Goal: Task Accomplishment & Management: Use online tool/utility

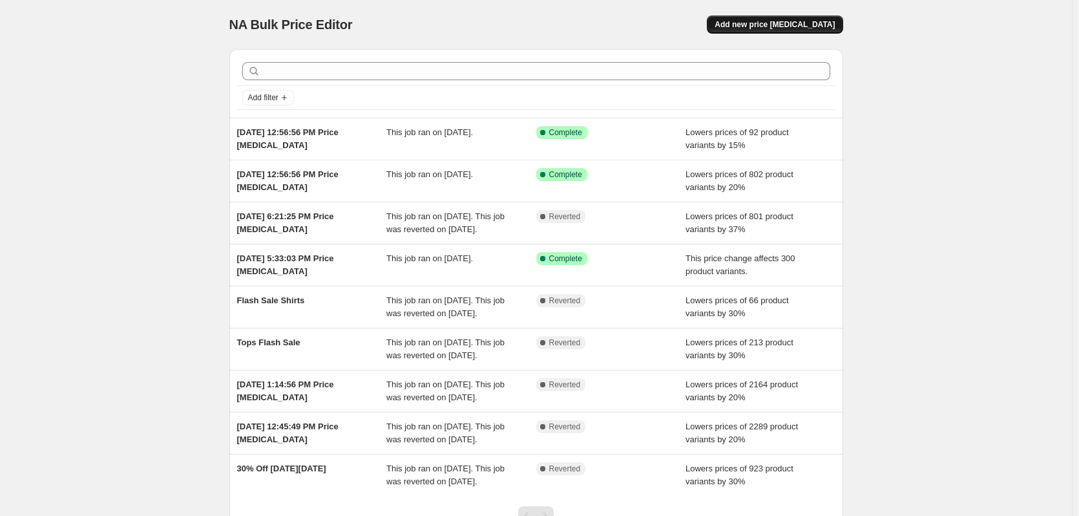
click at [768, 29] on span "Add new price change job" at bounding box center [775, 24] width 120 height 10
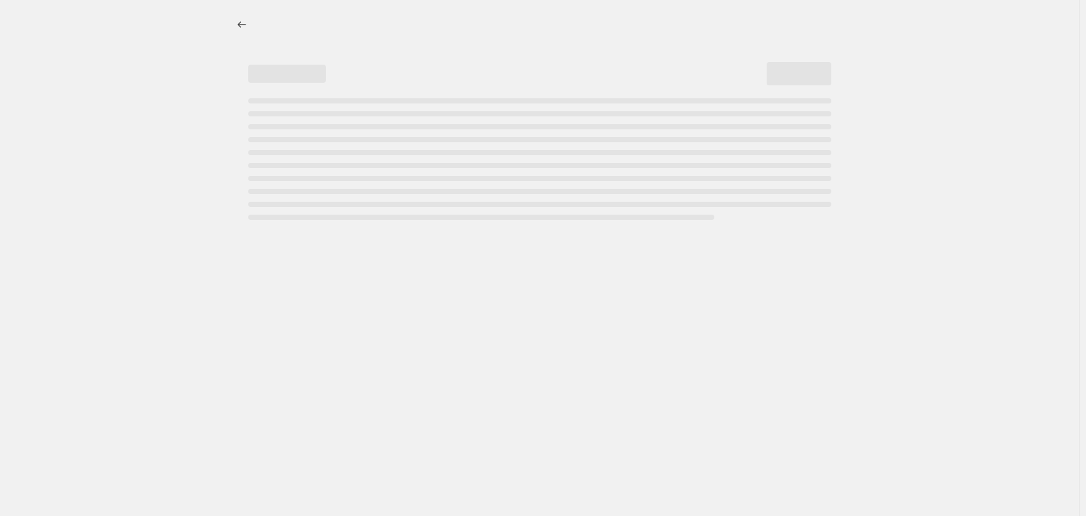
select select "percentage"
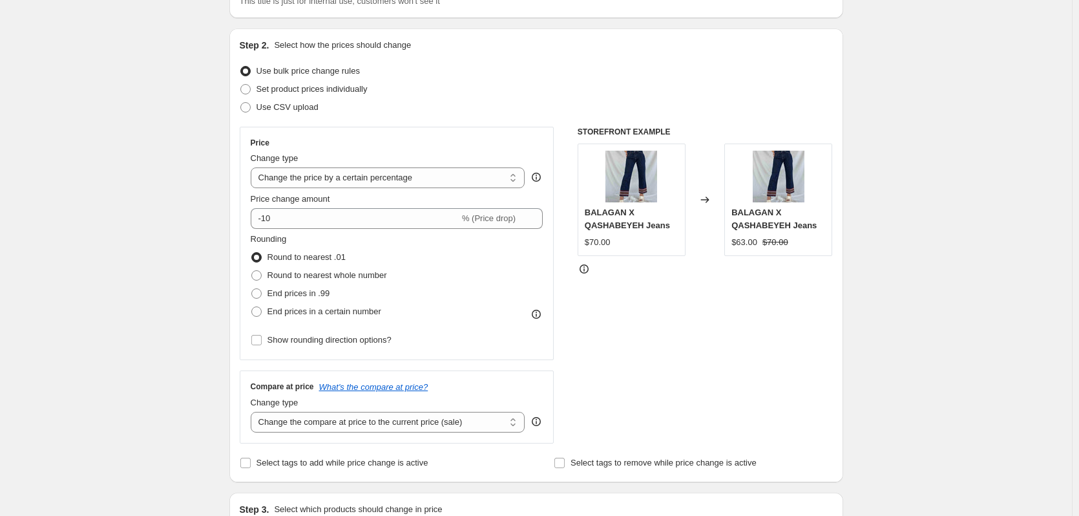
scroll to position [112, 0]
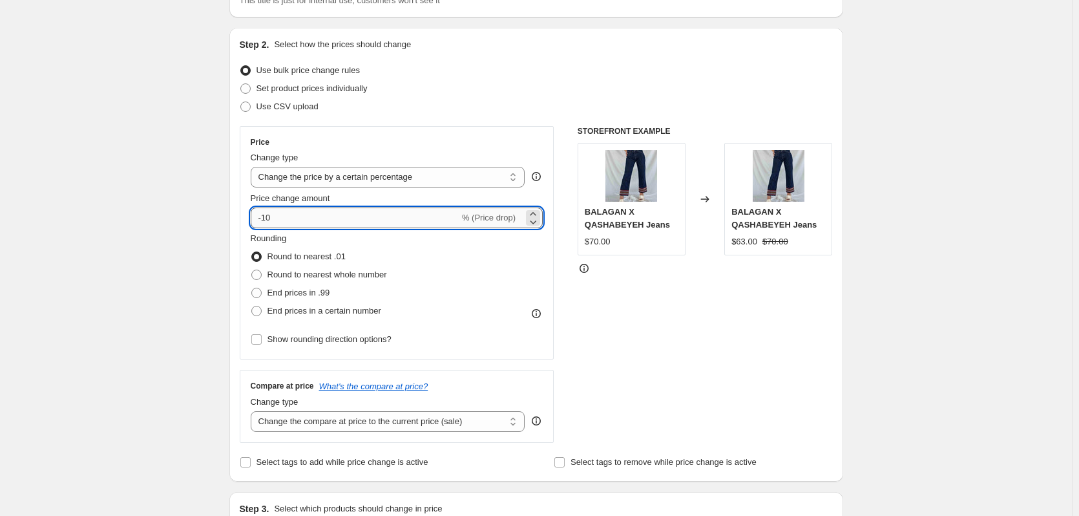
click at [372, 213] on input "-10" at bounding box center [355, 217] width 209 height 21
type input "-1"
type input "-15"
click at [331, 292] on div "End prices in .99" at bounding box center [319, 293] width 136 height 18
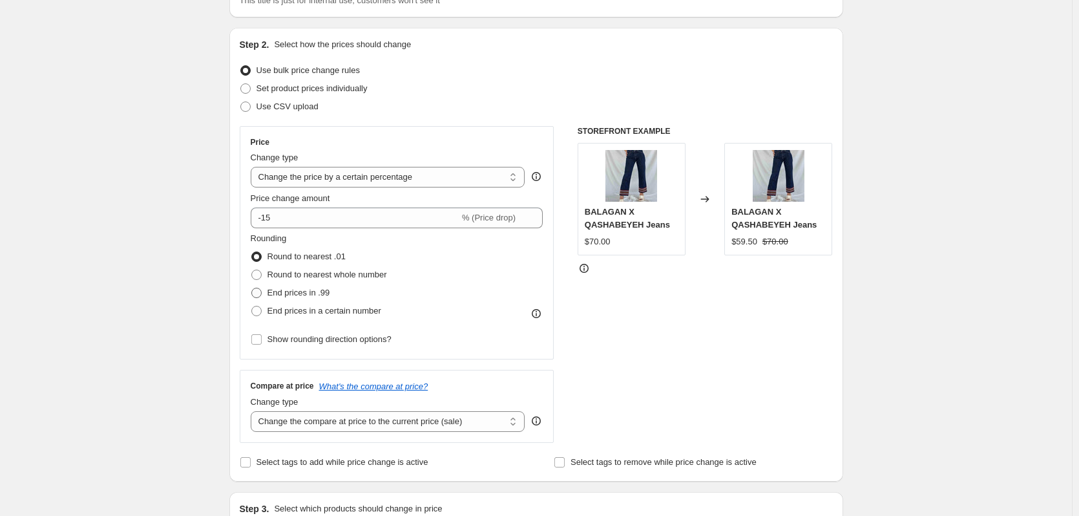
click at [319, 293] on span "End prices in .99" at bounding box center [299, 293] width 63 height 10
click at [252, 288] on input "End prices in .99" at bounding box center [251, 288] width 1 height 1
radio input "true"
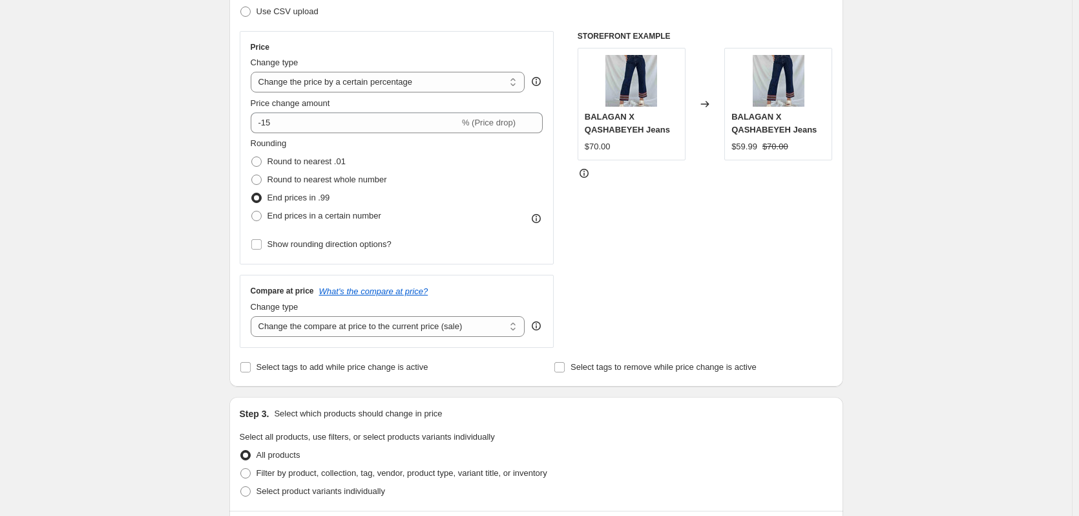
scroll to position [209, 0]
click at [410, 328] on select "Change the compare at price to the current price (sale) Change the compare at p…" at bounding box center [388, 324] width 275 height 21
select select "no_change"
click at [253, 314] on select "Change the compare at price to the current price (sale) Change the compare at p…" at bounding box center [388, 324] width 275 height 21
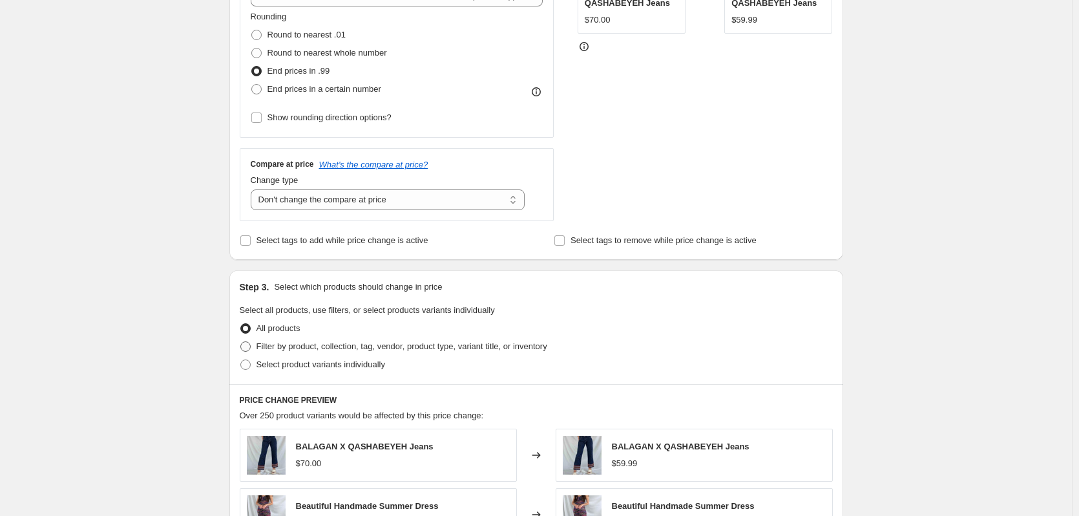
scroll to position [334, 0]
click at [368, 344] on span "Filter by product, collection, tag, vendor, product type, variant title, or inv…" at bounding box center [402, 346] width 291 height 10
click at [241, 341] on input "Filter by product, collection, tag, vendor, product type, variant title, or inv…" at bounding box center [240, 341] width 1 height 1
radio input "true"
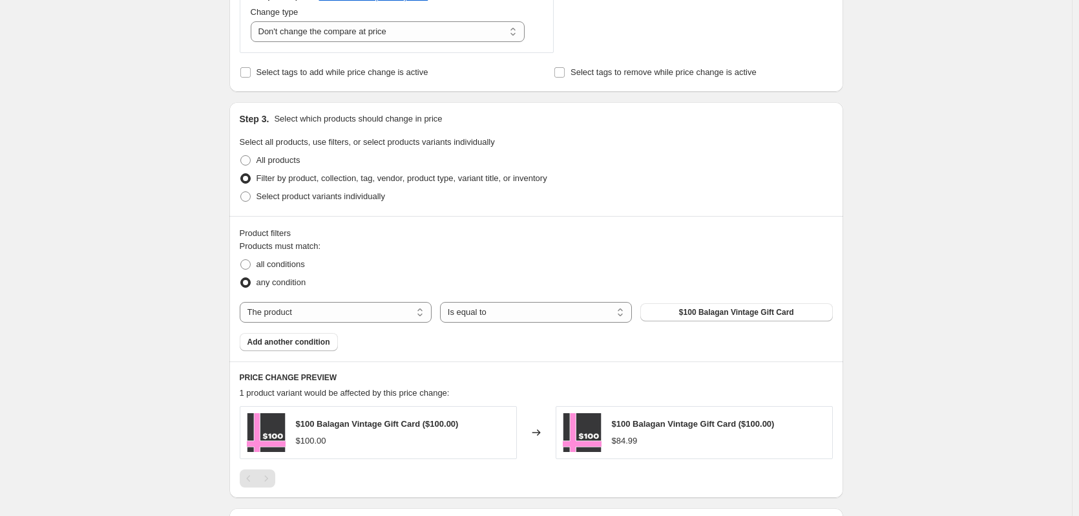
scroll to position [515, 0]
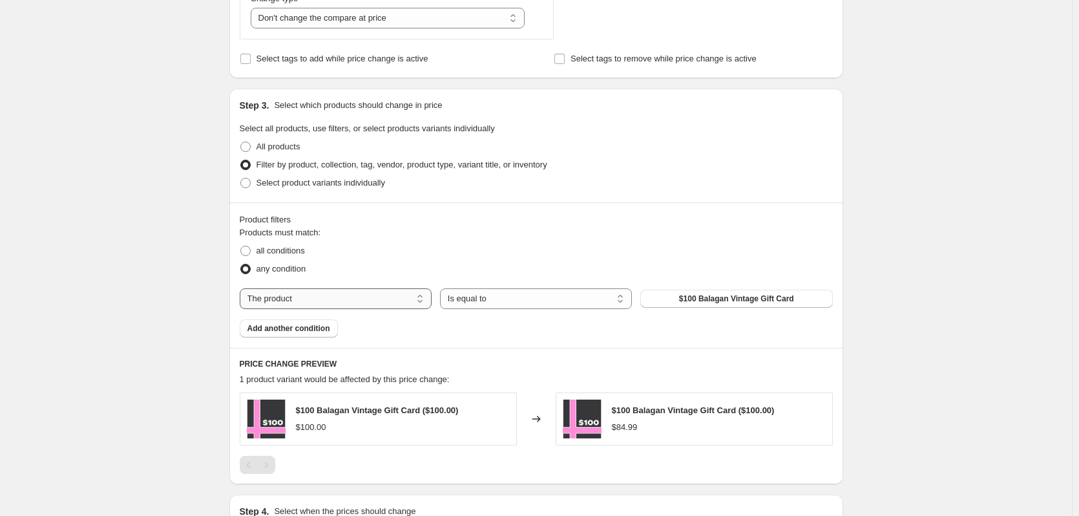
click at [379, 293] on select "The product The product's collection The product's tag The product's vendor The…" at bounding box center [336, 298] width 192 height 21
click at [301, 253] on span "all conditions" at bounding box center [281, 251] width 48 height 10
click at [241, 246] on input "all conditions" at bounding box center [240, 246] width 1 height 1
radio input "true"
click at [324, 292] on select "The product The product's collection The product's tag The product's vendor The…" at bounding box center [336, 298] width 192 height 21
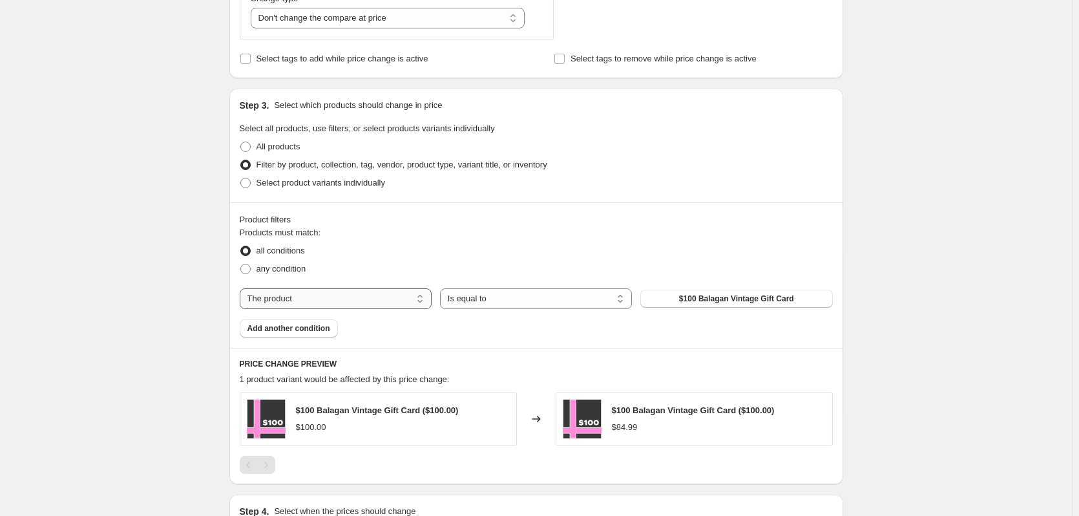
select select "collection"
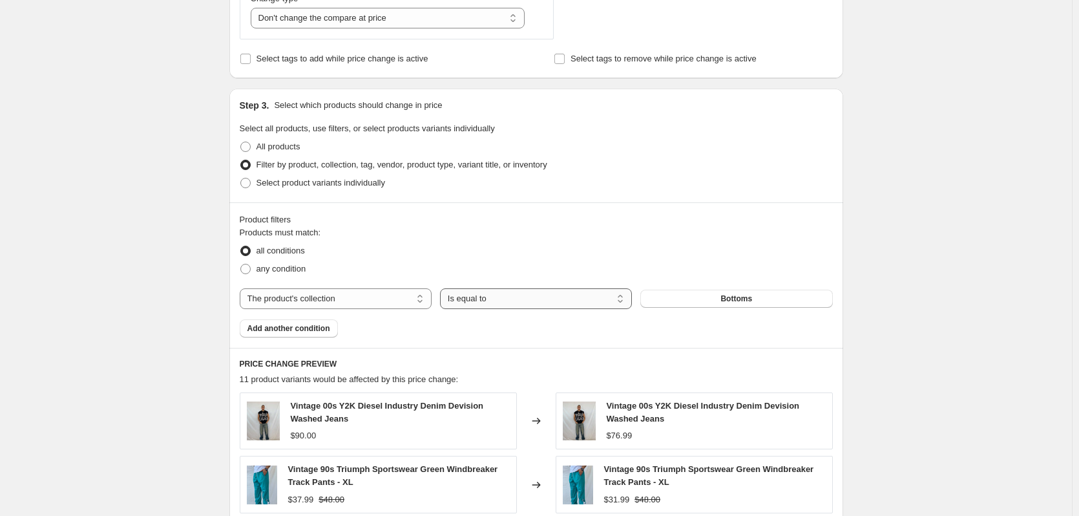
click at [538, 302] on select "Is equal to Is not equal to" at bounding box center [536, 298] width 192 height 21
select select "not_equal"
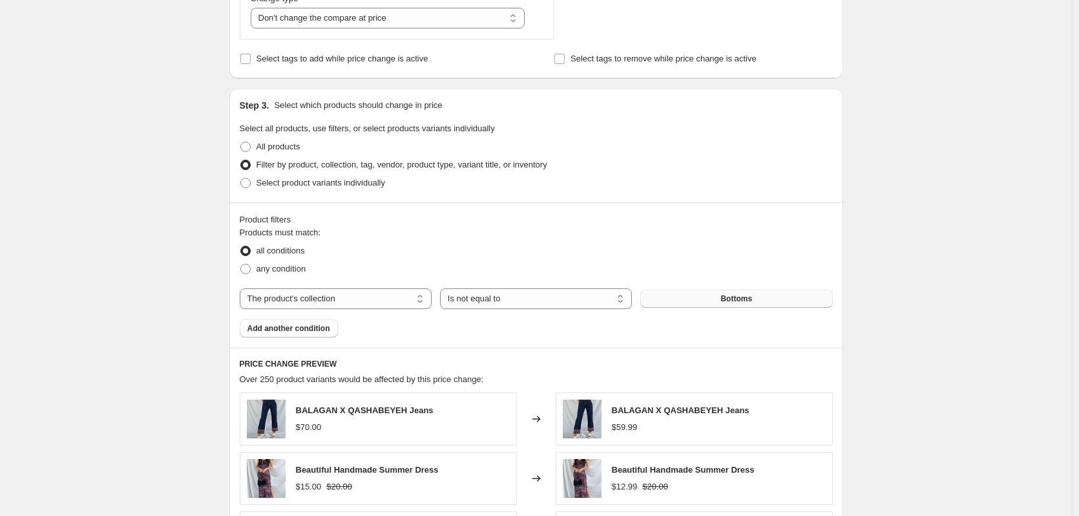
click at [675, 302] on button "Bottoms" at bounding box center [736, 298] width 192 height 18
click at [312, 333] on span "Add another condition" at bounding box center [288, 328] width 83 height 10
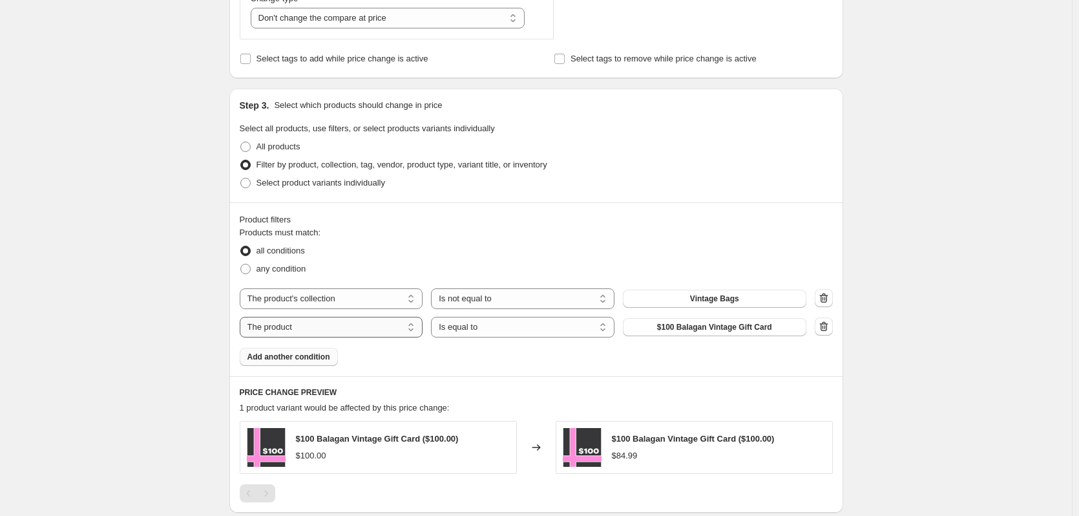
click at [328, 327] on select "The product The product's collection The product's tag The product's vendor The…" at bounding box center [332, 327] width 184 height 21
select select "tag"
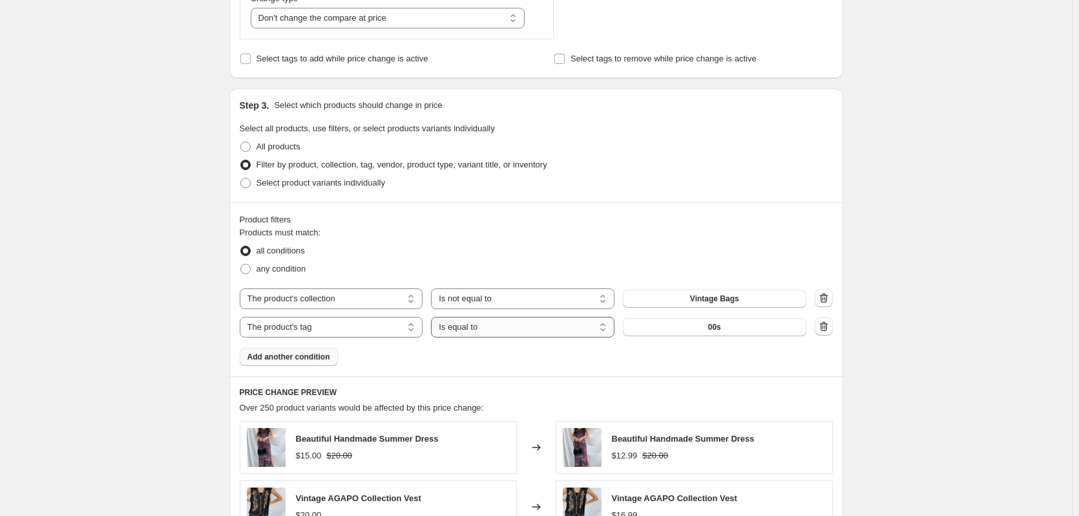
click at [573, 330] on select "Is equal to Is not equal to" at bounding box center [523, 327] width 184 height 21
select select "not_equal"
click at [667, 325] on button "00s" at bounding box center [715, 327] width 184 height 18
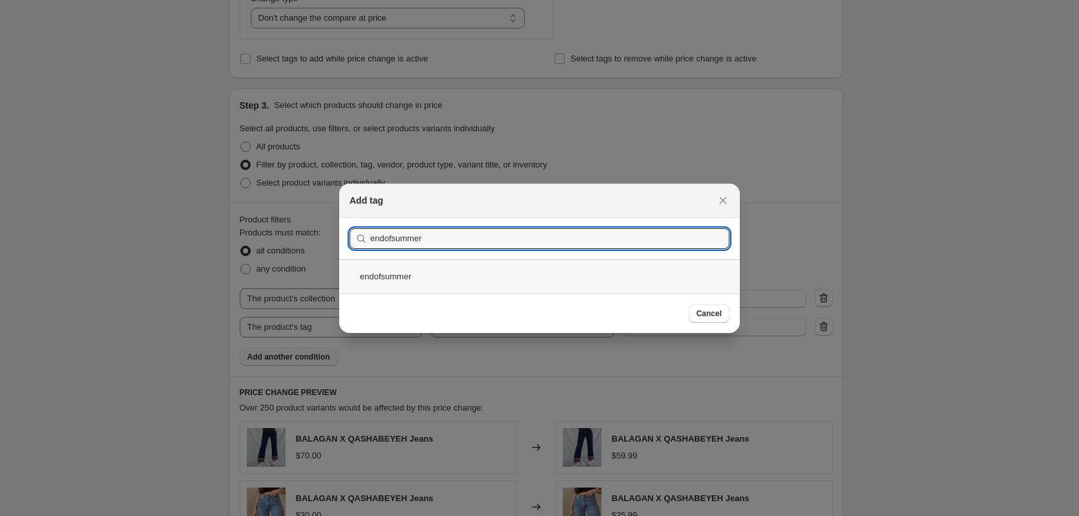
type input "endofsummer"
click at [527, 279] on div "endofsummer" at bounding box center [539, 276] width 401 height 34
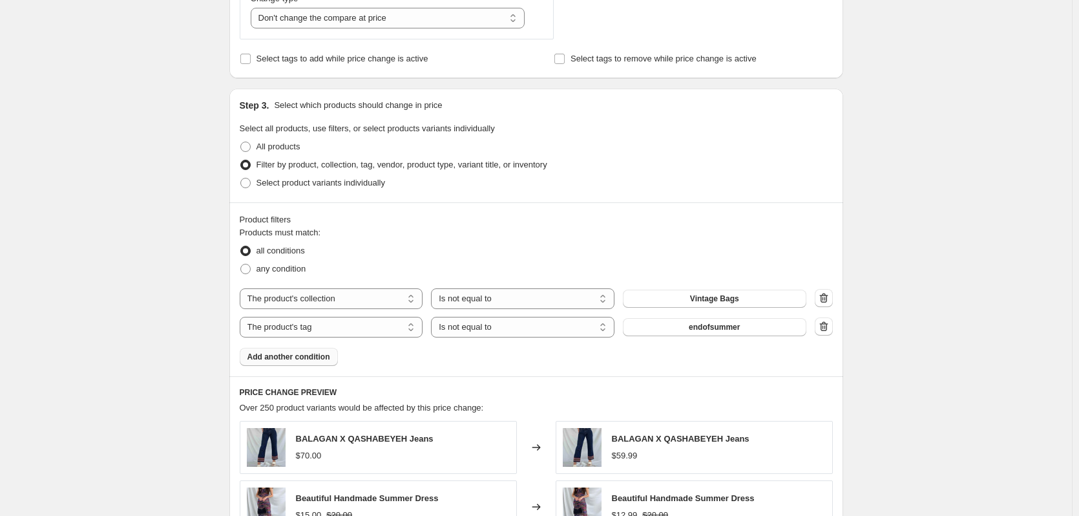
click at [299, 367] on div "Product filters Products must match: all conditions any condition The product T…" at bounding box center [536, 289] width 614 height 174
click at [283, 357] on span "Add another condition" at bounding box center [288, 357] width 83 height 10
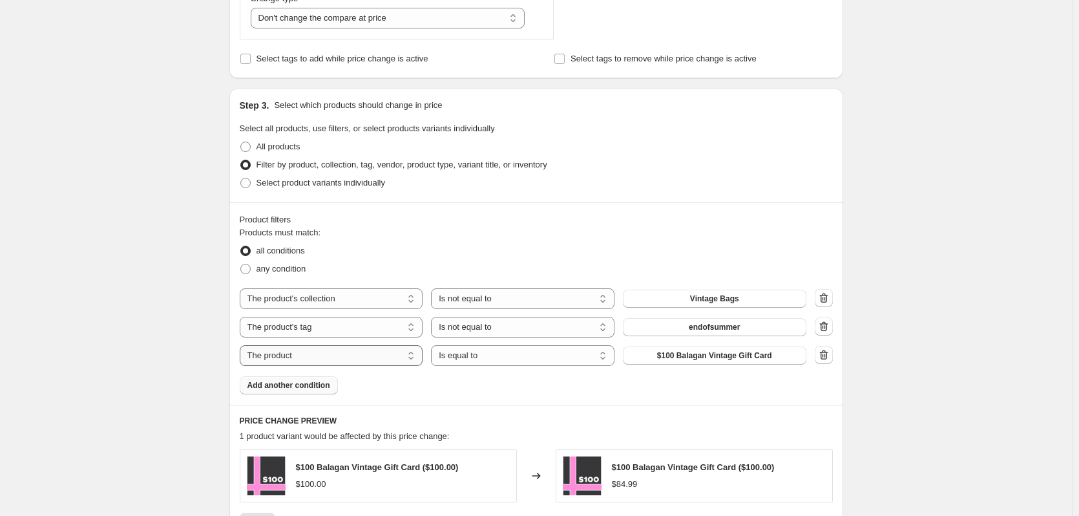
click at [291, 357] on select "The product The product's collection The product's tag The product's vendor The…" at bounding box center [332, 355] width 184 height 21
select select "inventory_quantity"
click at [506, 349] on select "Is equal to Is not equal to Is greater than Is less than" at bounding box center [523, 355] width 184 height 21
click at [697, 384] on div "Products must match: all conditions any condition The product The product's col…" at bounding box center [536, 310] width 593 height 168
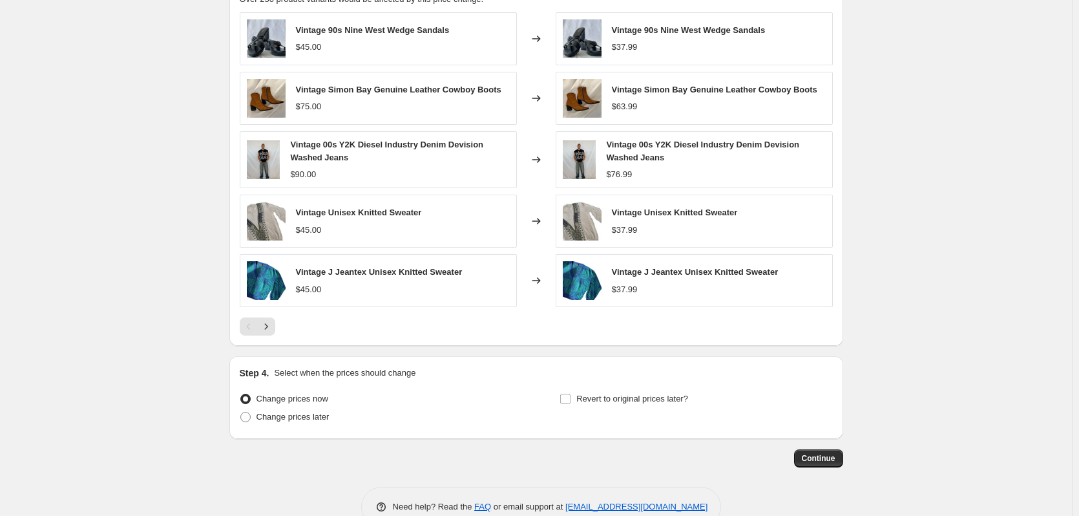
scroll to position [962, 0]
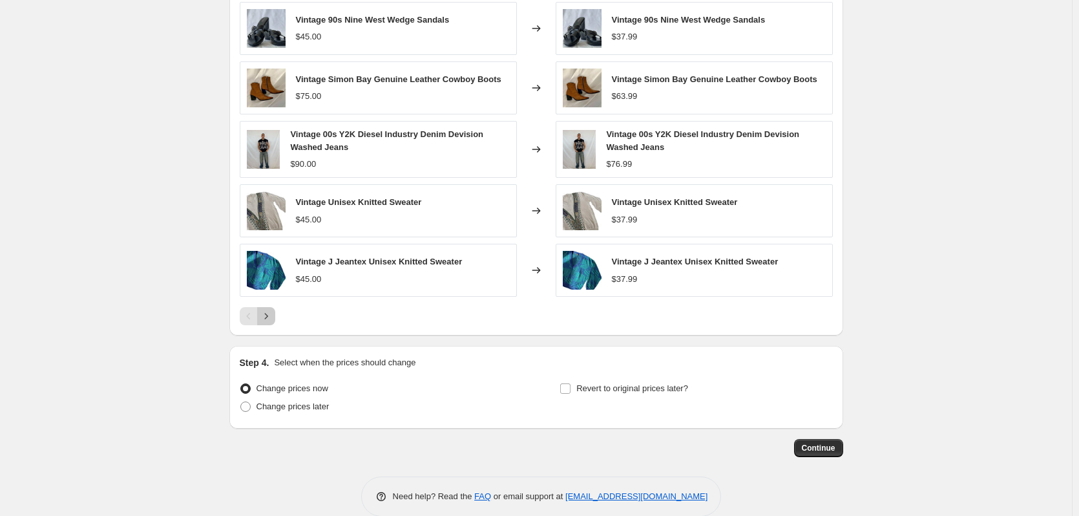
click at [275, 317] on button "Next" at bounding box center [266, 316] width 18 height 18
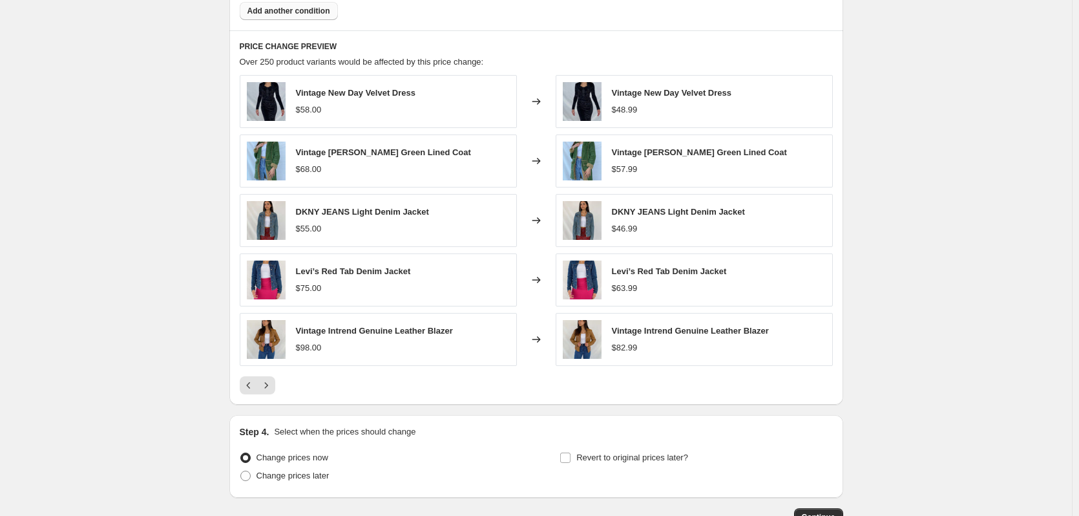
scroll to position [979, 0]
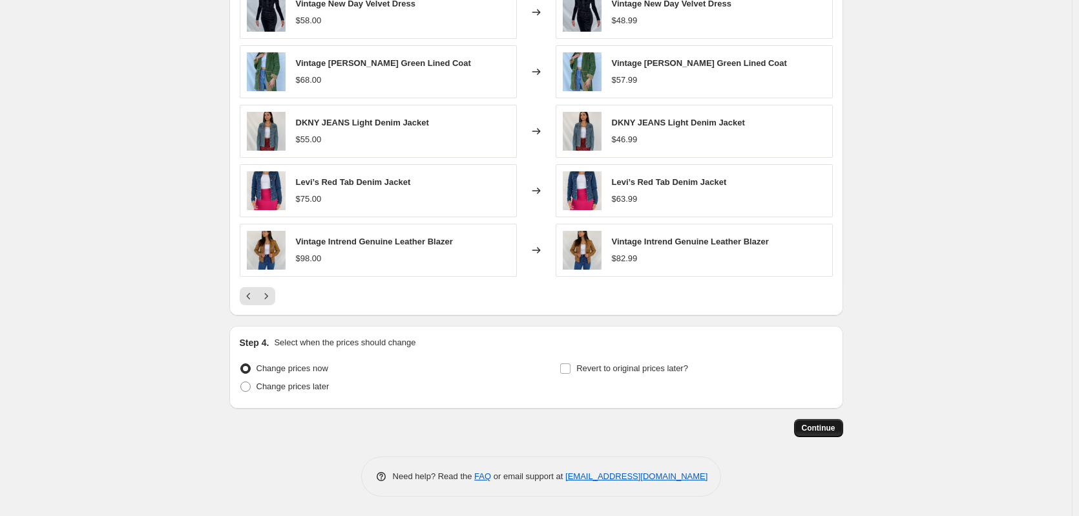
click at [814, 425] on span "Continue" at bounding box center [819, 428] width 34 height 10
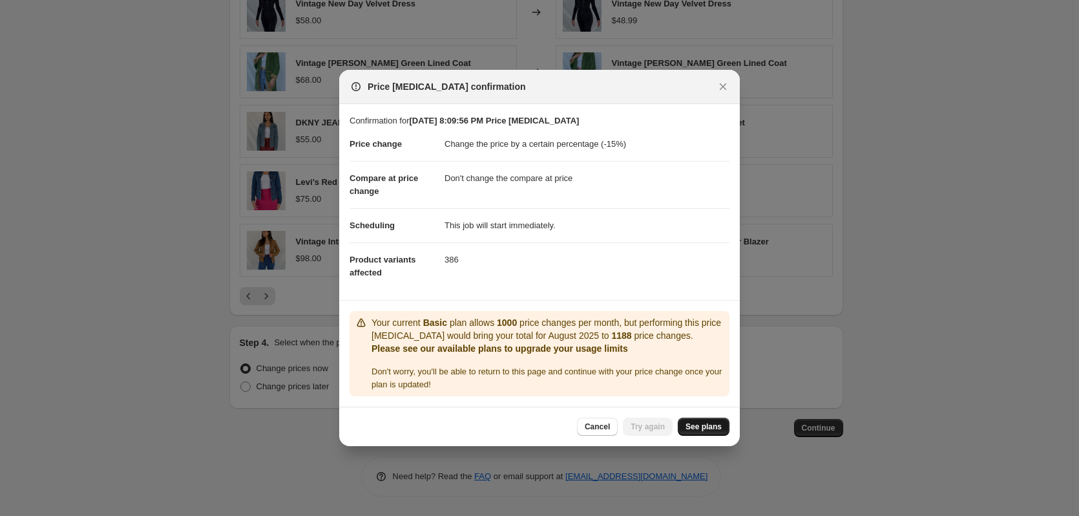
click at [699, 425] on span "See plans" at bounding box center [704, 426] width 36 height 10
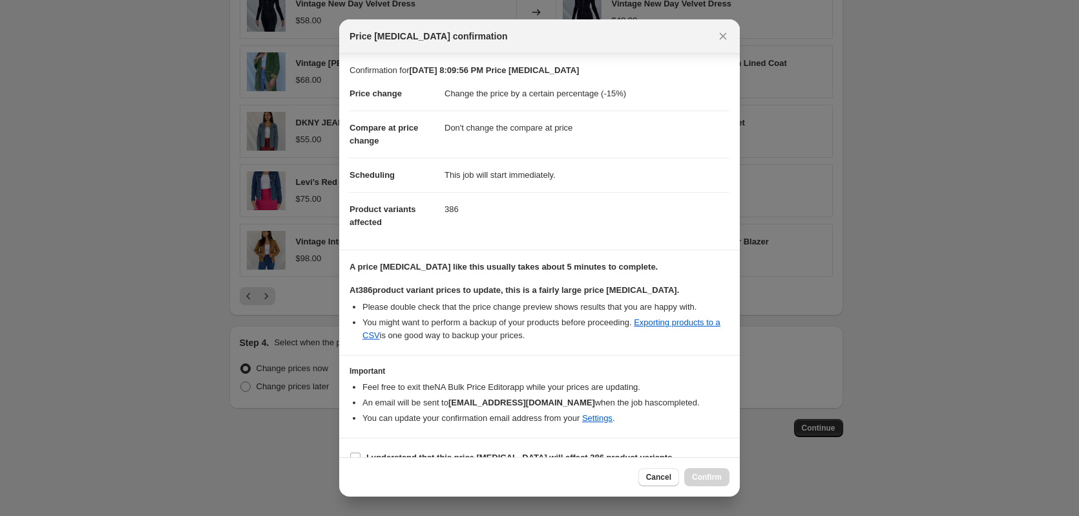
scroll to position [20, 0]
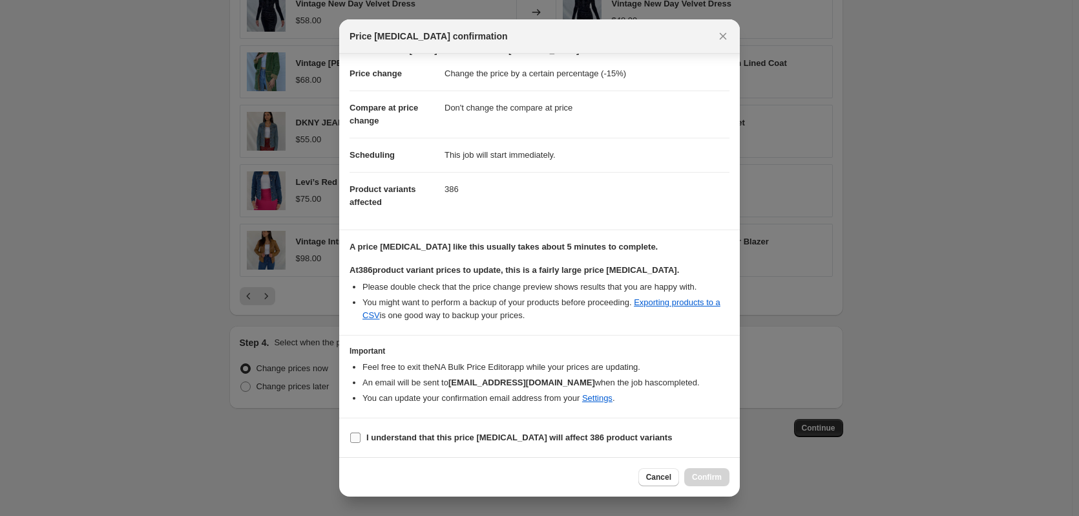
click at [549, 439] on b "I understand that this price [MEDICAL_DATA] will affect 386 product variants" at bounding box center [519, 437] width 306 height 10
click at [361, 439] on input "I understand that this price [MEDICAL_DATA] will affect 386 product variants" at bounding box center [355, 437] width 10 height 10
checkbox input "true"
click at [722, 472] on button "Confirm" at bounding box center [706, 477] width 45 height 18
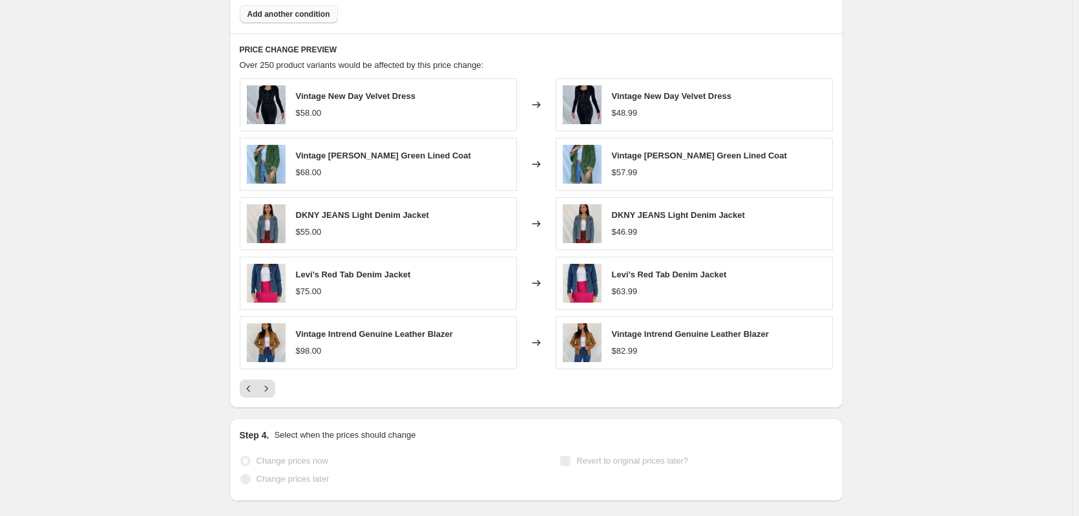
scroll to position [1013, 0]
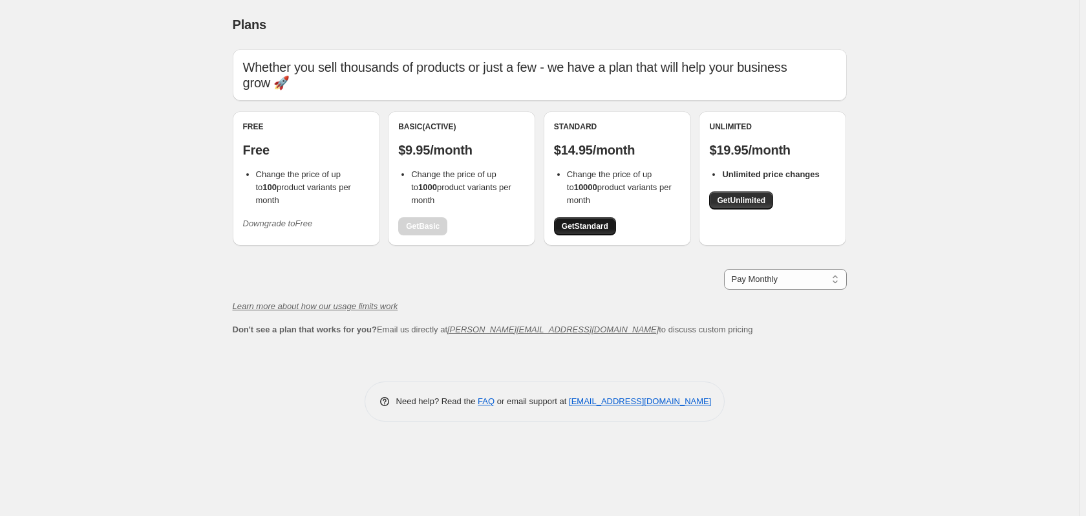
click at [577, 229] on span "Get Standard" at bounding box center [585, 226] width 47 height 10
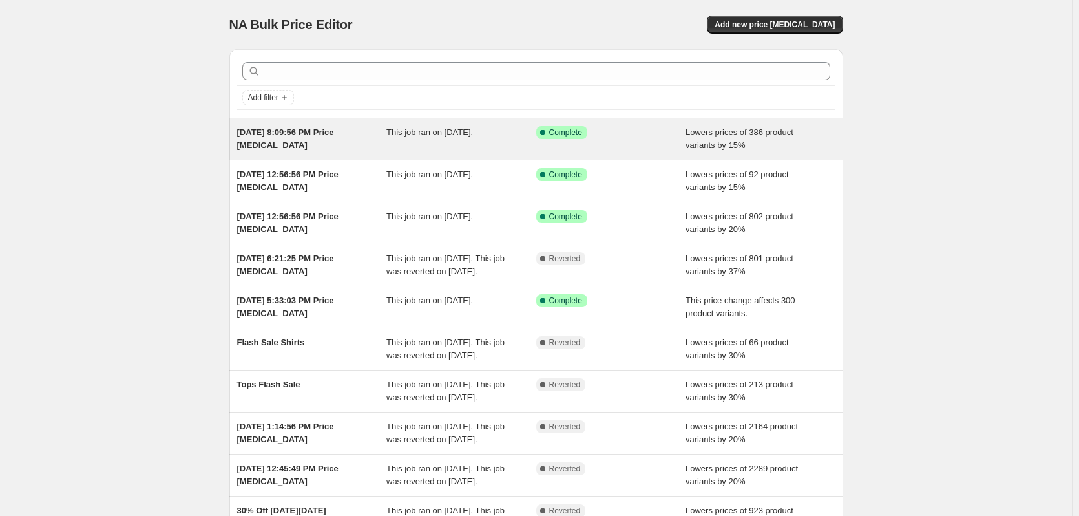
click at [467, 134] on span "This job ran on [DATE]." at bounding box center [429, 132] width 87 height 10
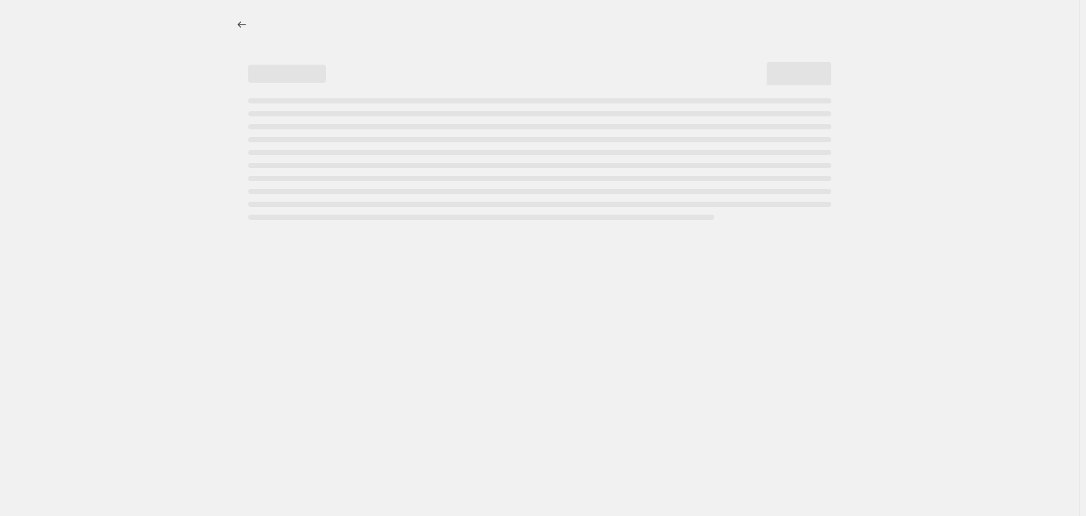
select select "percentage"
select select "no_change"
select select "collection"
select select "not_equal"
select select "tag"
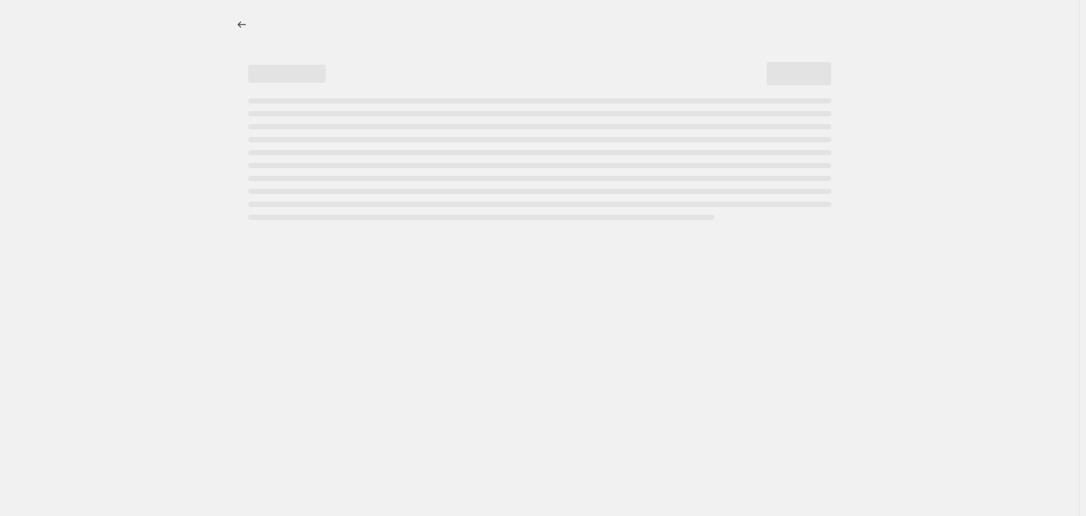
select select "not_equal"
select select "inventory_quantity"
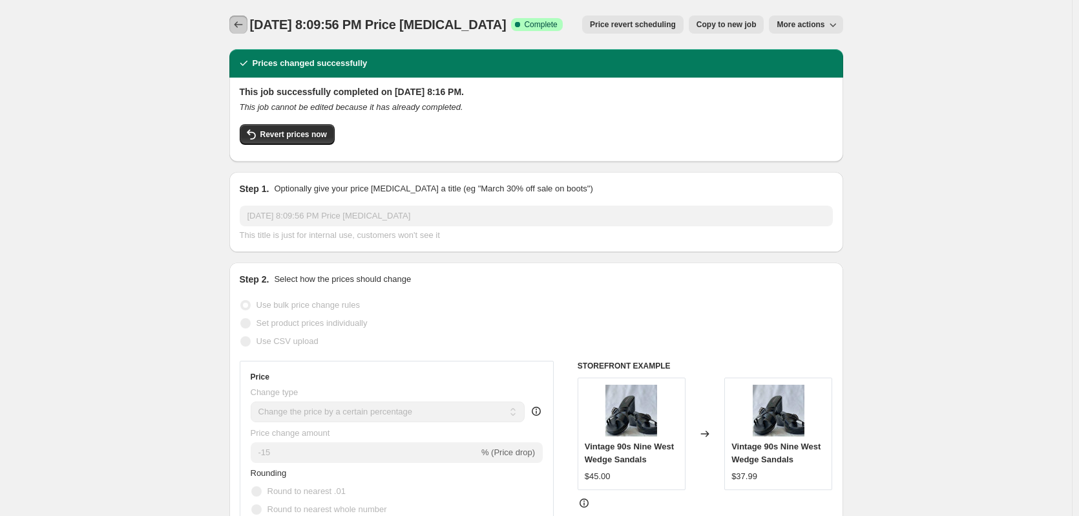
click at [237, 26] on icon "Price change jobs" at bounding box center [238, 24] width 13 height 13
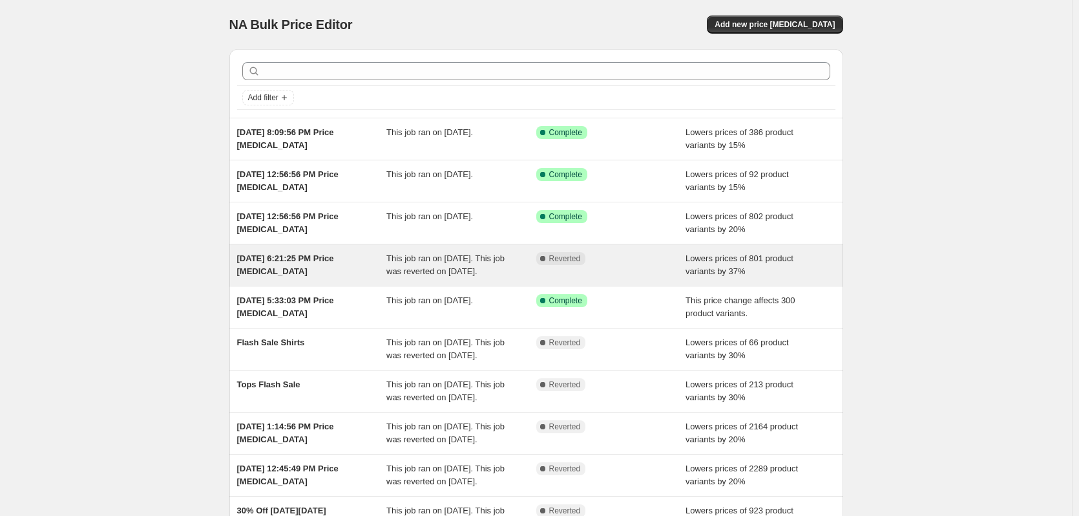
click at [473, 278] on div "This job ran on [DATE]. This job was reverted on [DATE]." at bounding box center [461, 265] width 150 height 26
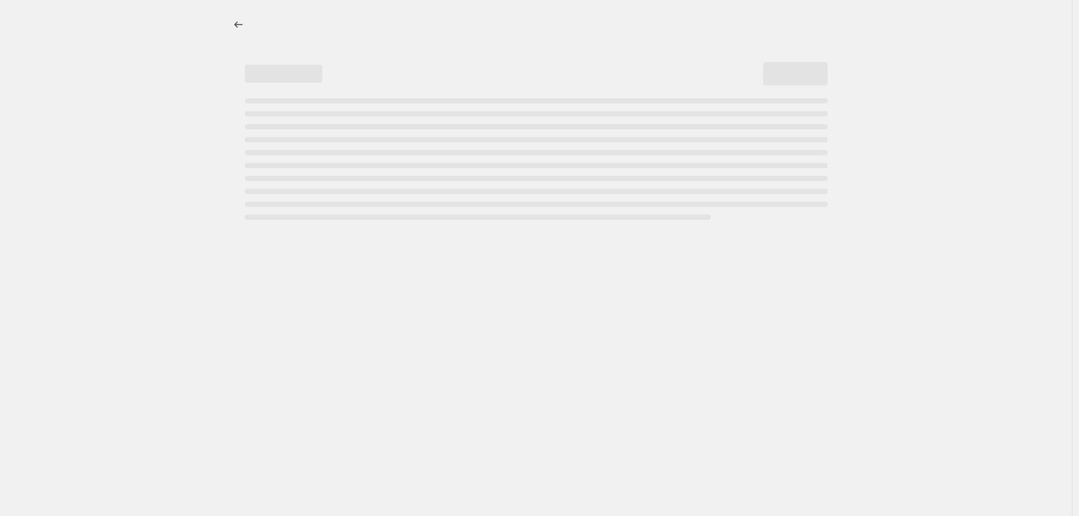
select select "percentage"
select select "tag"
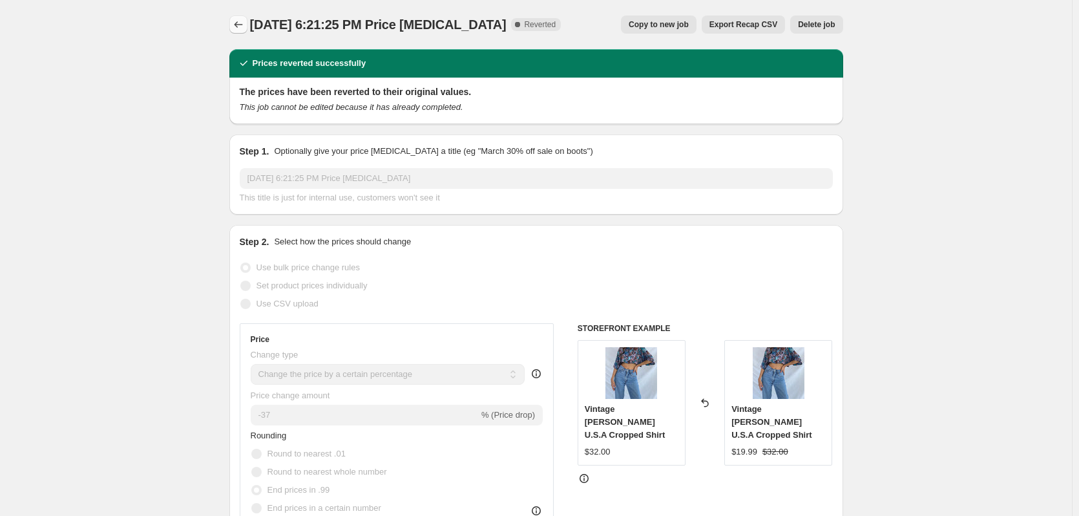
click at [247, 27] on button "Price change jobs" at bounding box center [238, 25] width 18 height 18
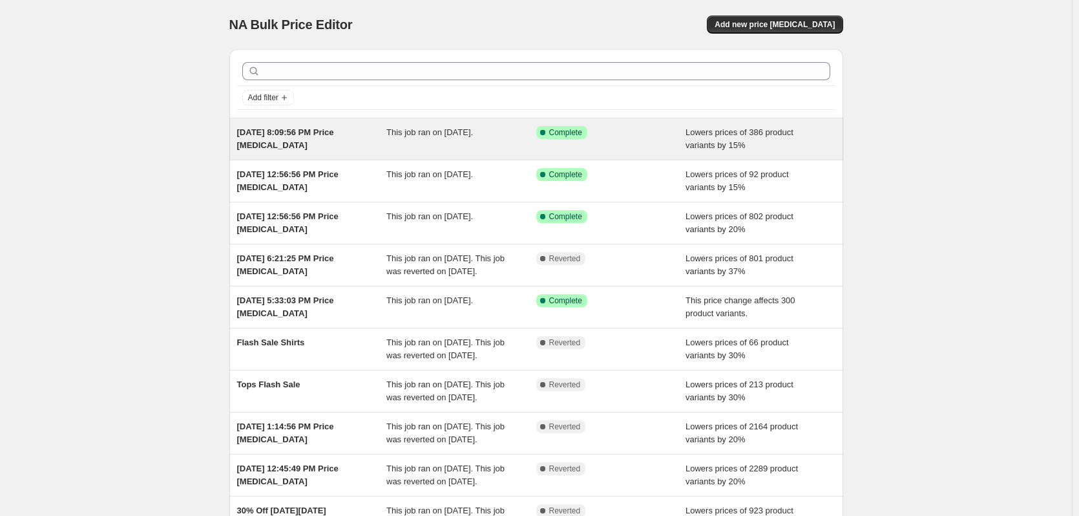
click at [364, 141] on div "[DATE] 8:09:56 PM Price [MEDICAL_DATA]" at bounding box center [312, 139] width 150 height 26
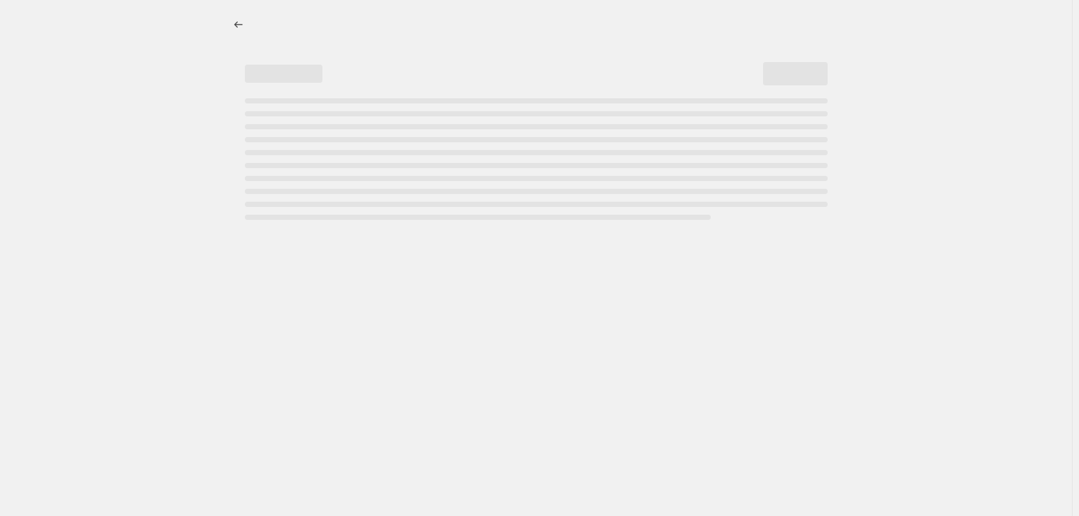
select select "percentage"
select select "no_change"
select select "collection"
select select "not_equal"
select select "tag"
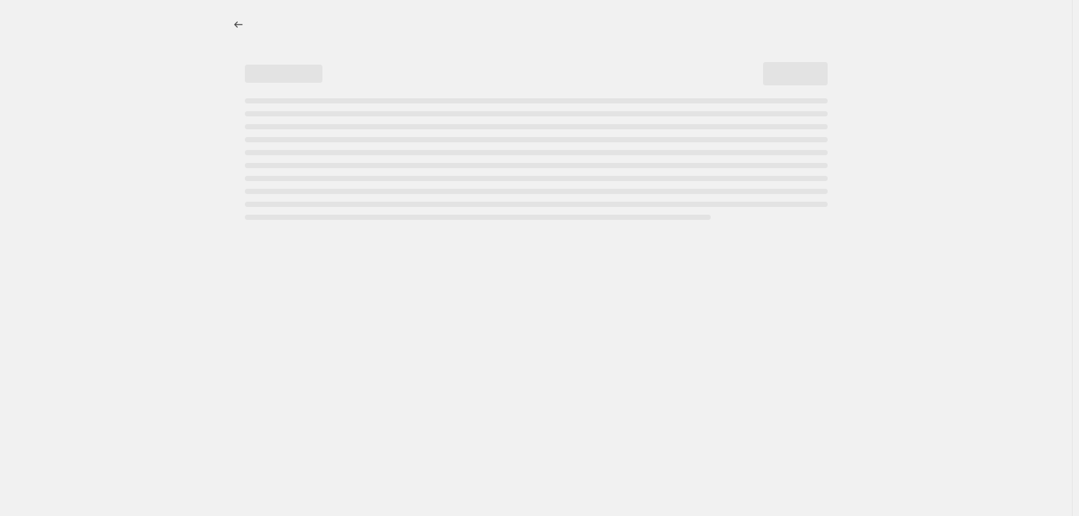
select select "not_equal"
select select "inventory_quantity"
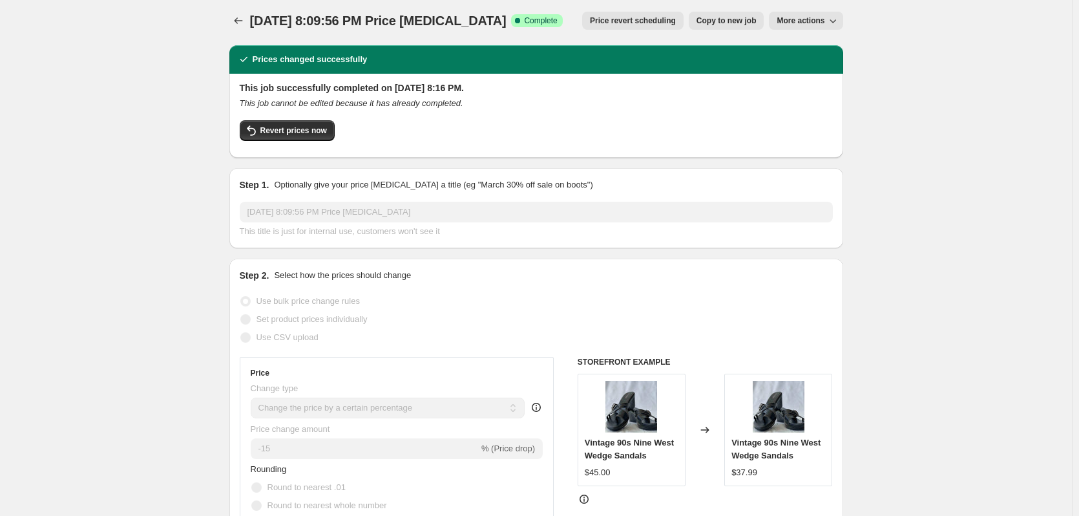
scroll to position [3, 0]
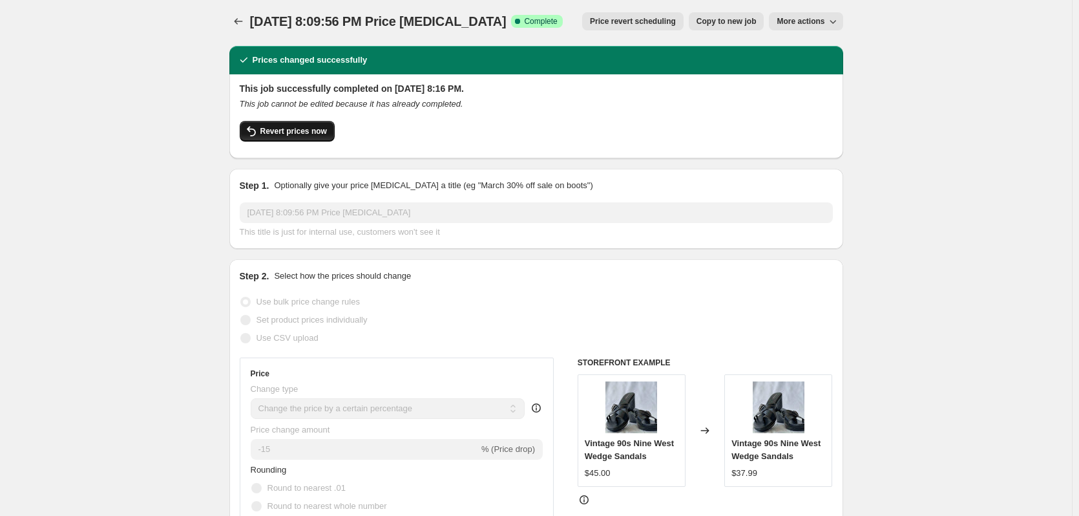
click at [287, 134] on span "Revert prices now" at bounding box center [293, 131] width 67 height 10
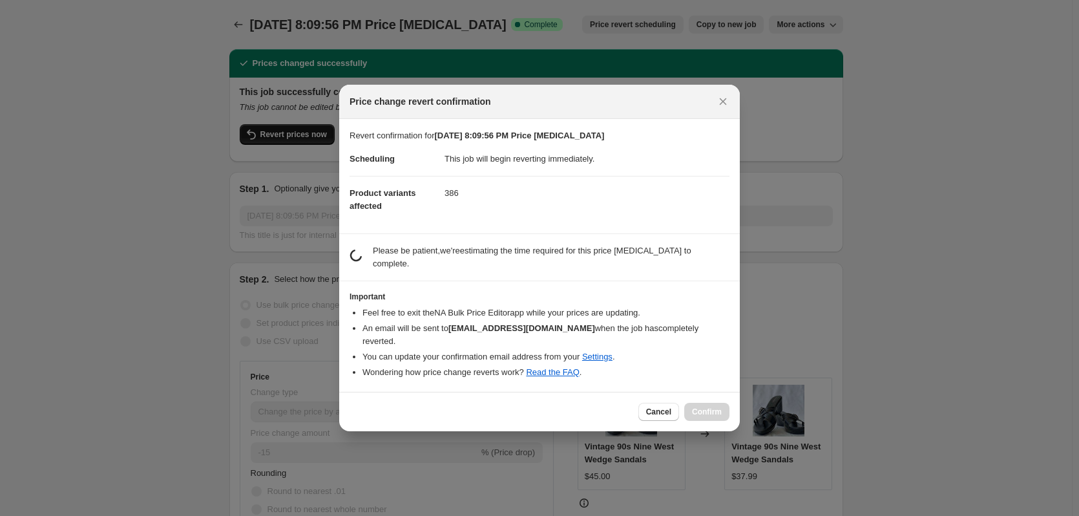
scroll to position [0, 0]
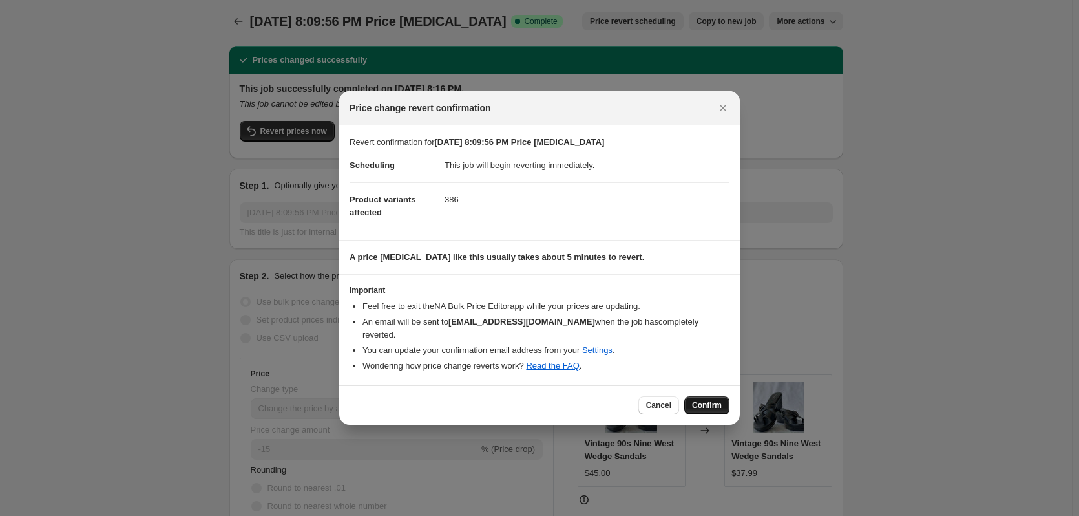
click at [713, 400] on span "Confirm" at bounding box center [707, 405] width 30 height 10
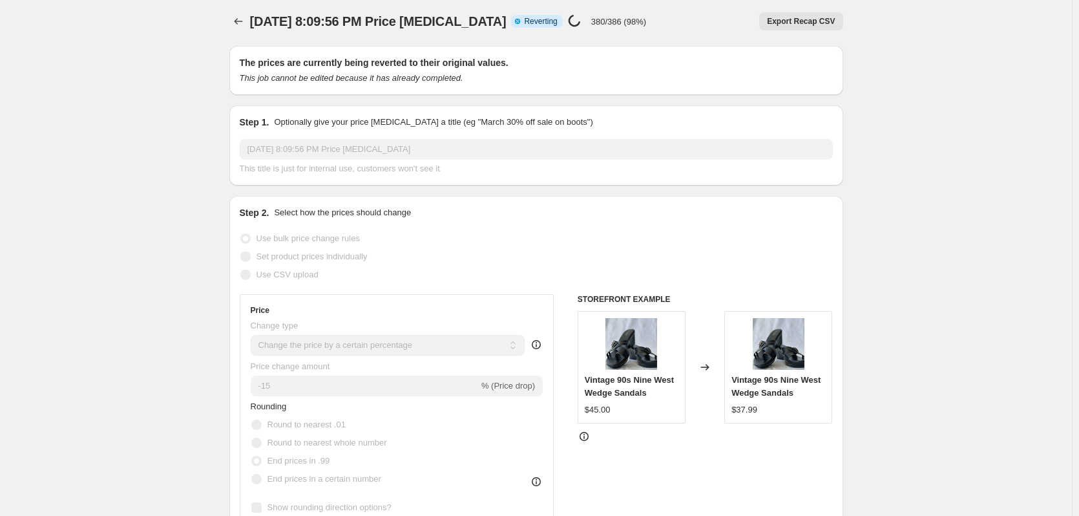
select select "percentage"
select select "no_change"
select select "collection"
select select "not_equal"
select select "tag"
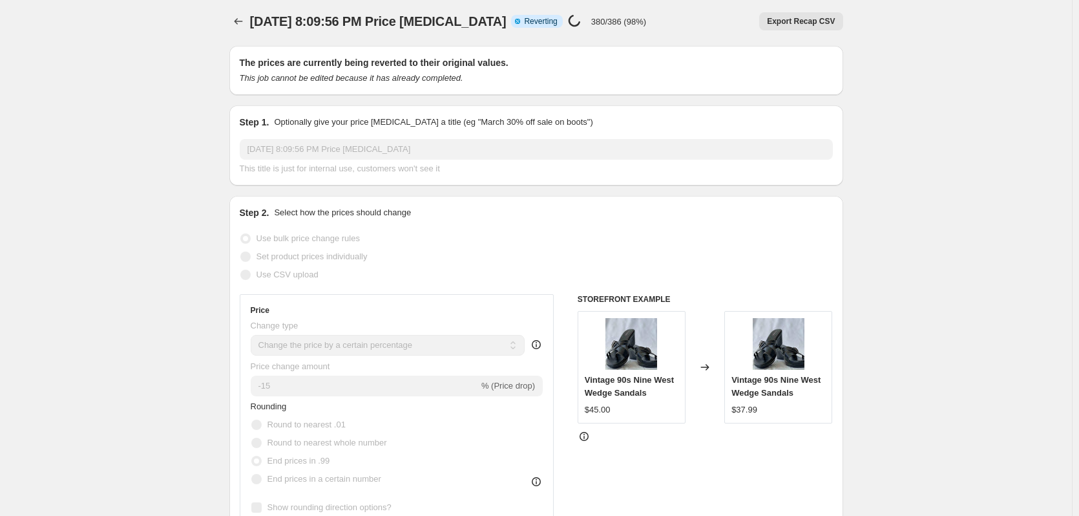
select select "not_equal"
select select "inventory_quantity"
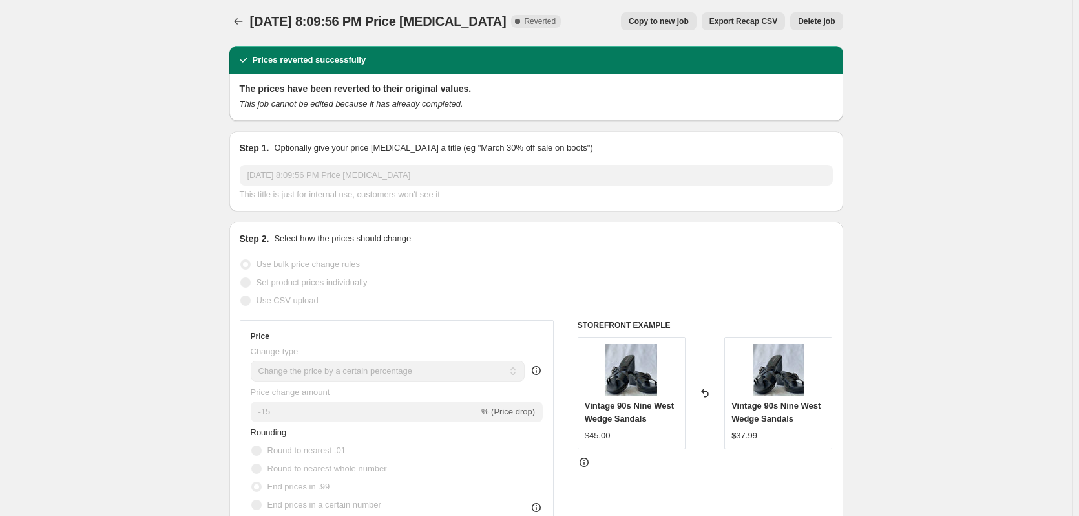
scroll to position [0, 0]
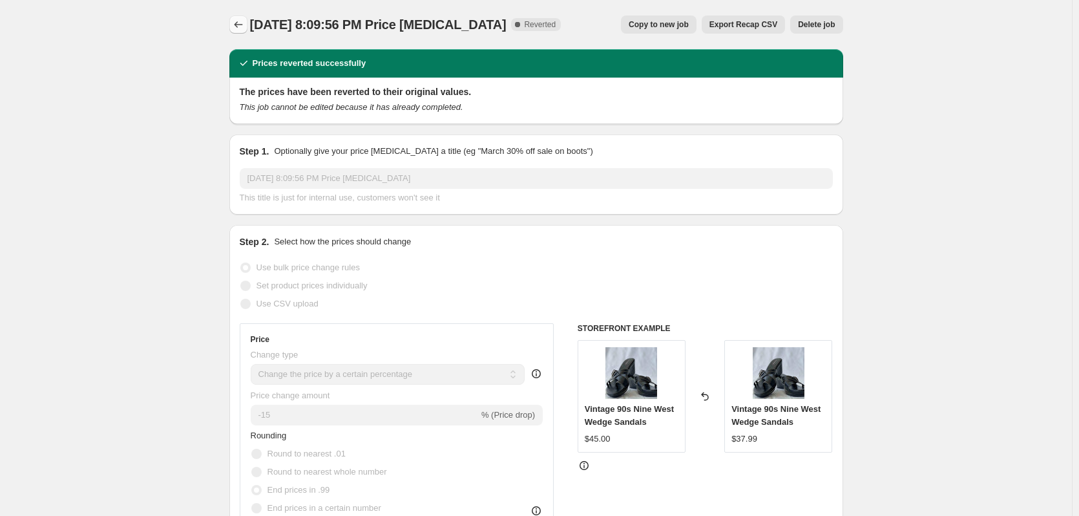
click at [242, 19] on icon "Price change jobs" at bounding box center [238, 24] width 13 height 13
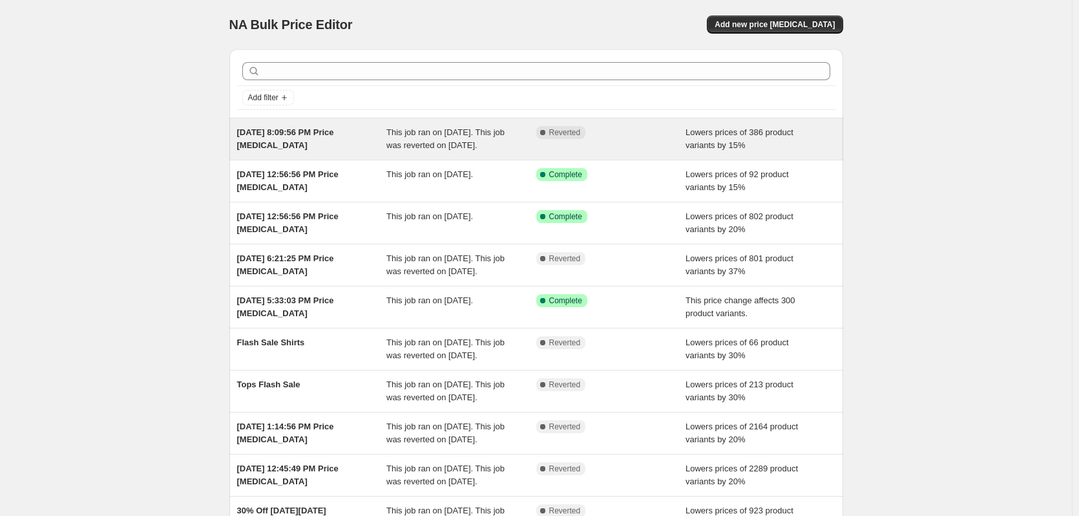
click at [373, 149] on div "[DATE] 8:09:56 PM Price [MEDICAL_DATA]" at bounding box center [312, 139] width 150 height 26
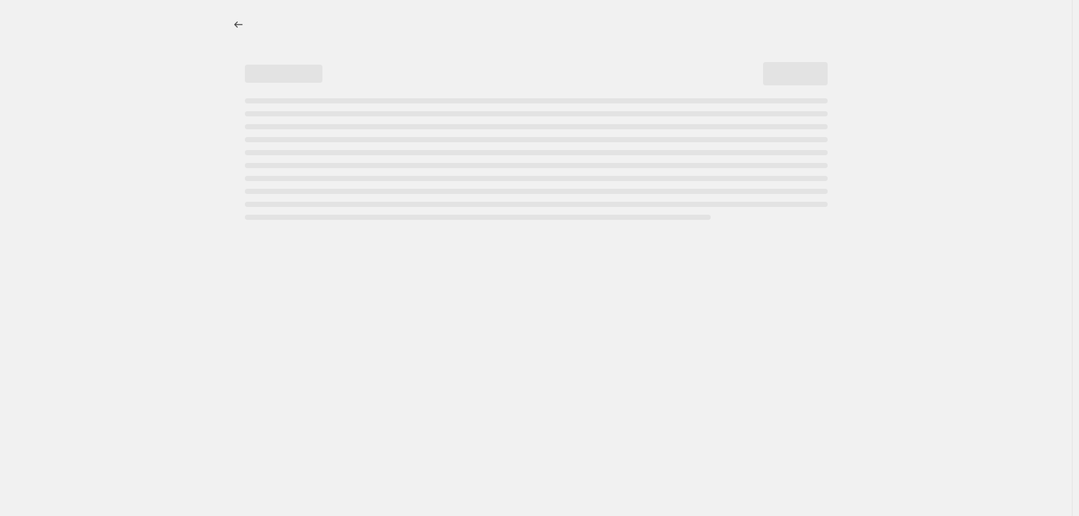
select select "percentage"
select select "no_change"
select select "collection"
select select "not_equal"
select select "tag"
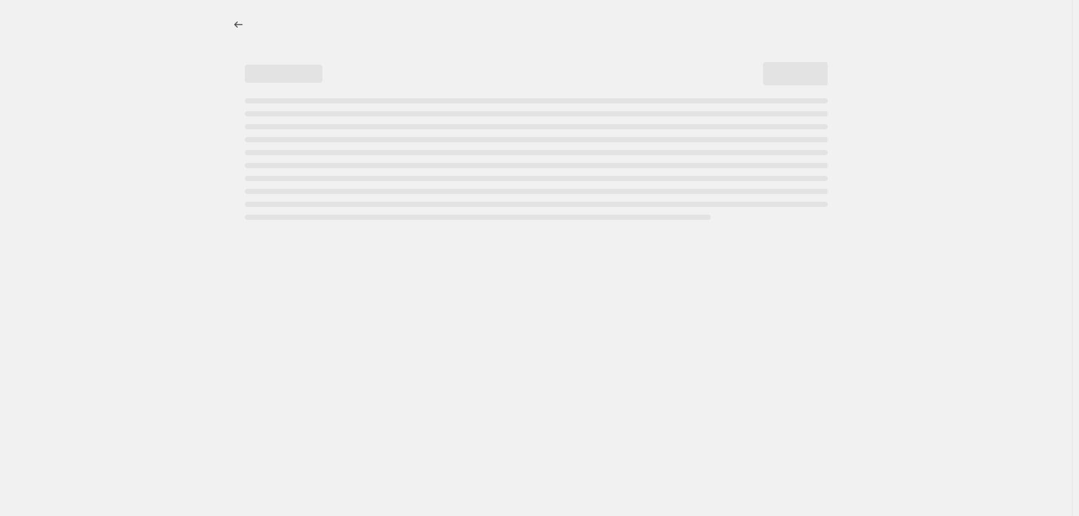
select select "not_equal"
select select "inventory_quantity"
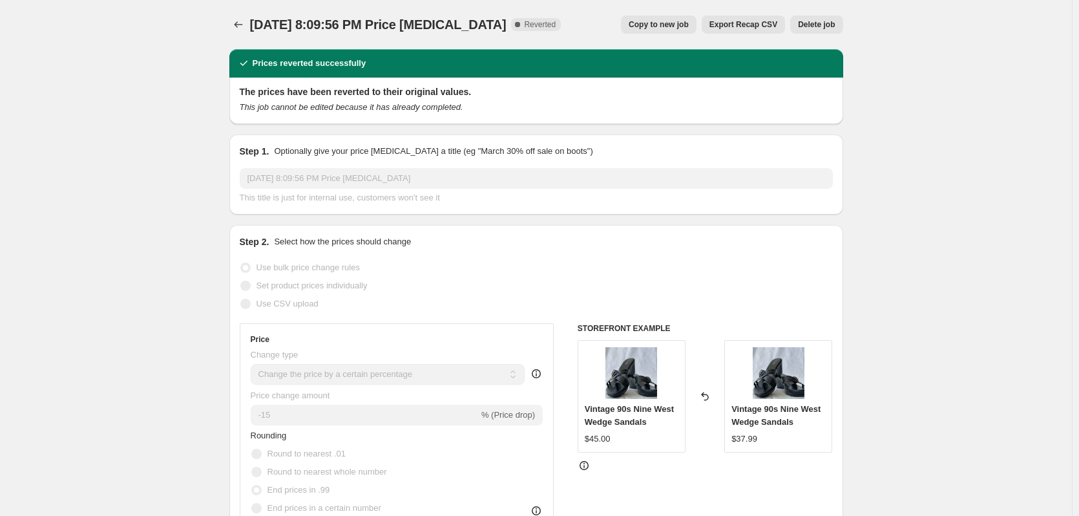
click at [689, 26] on span "Copy to new job" at bounding box center [659, 24] width 60 height 10
select select "percentage"
select select "no_change"
select select "collection"
select select "not_equal"
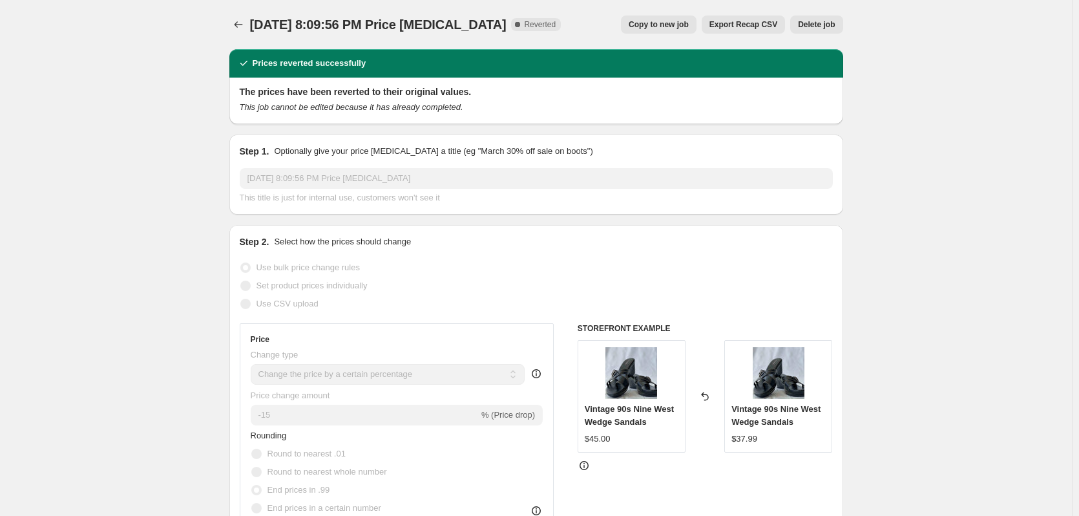
select select "tag"
select select "not_equal"
select select "inventory_quantity"
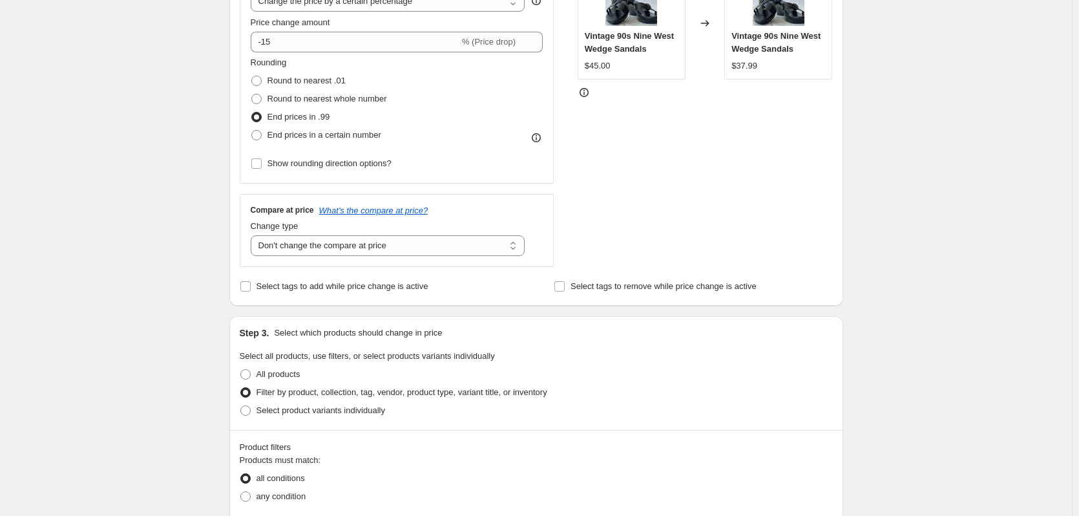
scroll to position [238, 0]
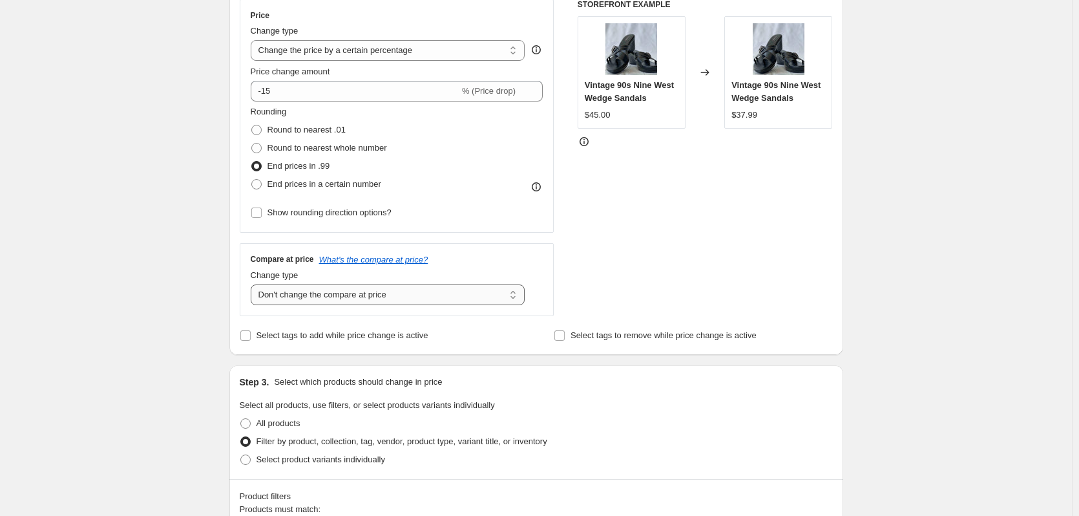
click at [430, 300] on select "Change the compare at price to the current price (sale) Change the compare at p…" at bounding box center [388, 294] width 275 height 21
select select "ep"
click at [253, 284] on select "Change the compare at price to the current price (sale) Change the compare at p…" at bounding box center [388, 294] width 275 height 21
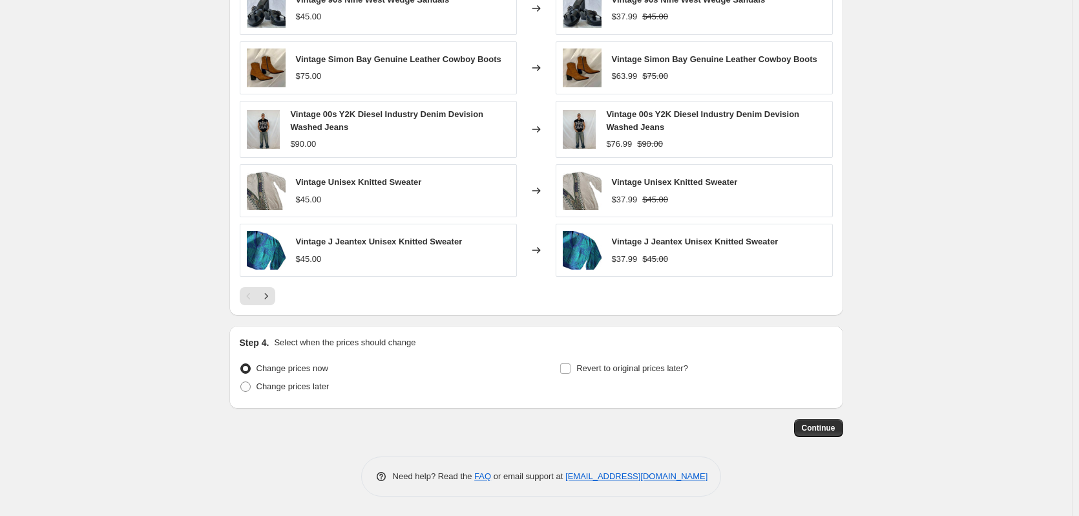
scroll to position [983, 0]
click at [826, 432] on span "Continue" at bounding box center [819, 428] width 34 height 10
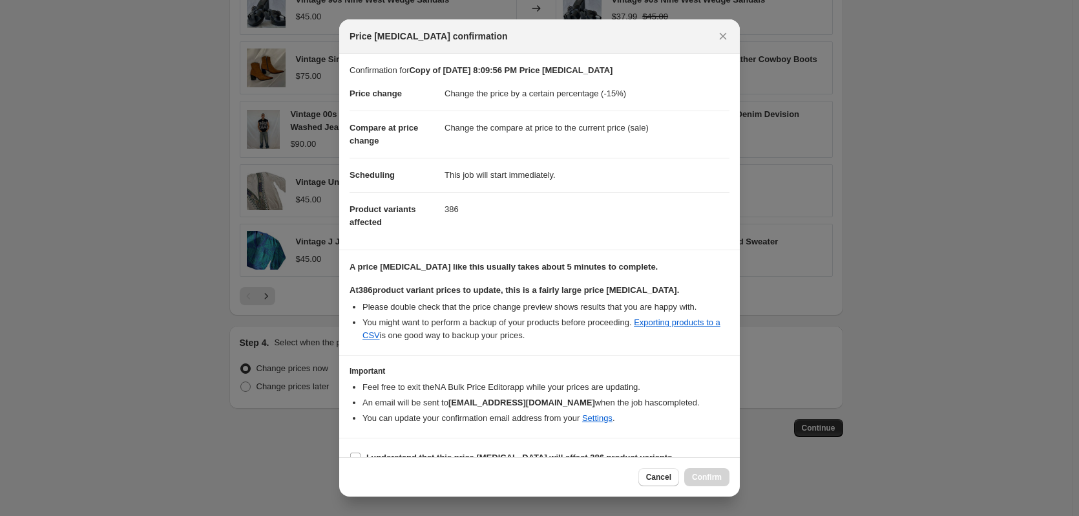
scroll to position [20, 0]
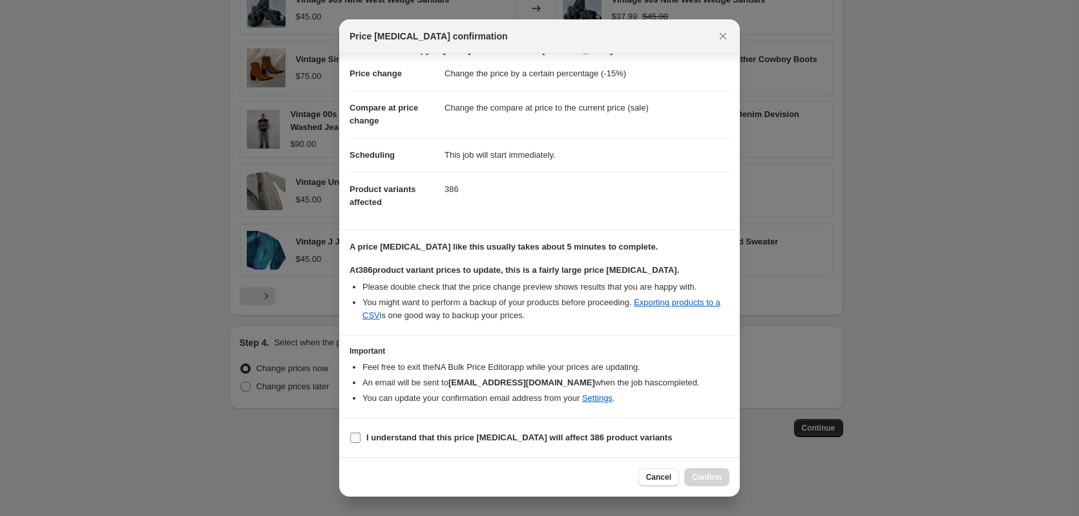
click at [484, 434] on b "I understand that this price [MEDICAL_DATA] will affect 386 product variants" at bounding box center [519, 437] width 306 height 10
click at [361, 434] on input "I understand that this price [MEDICAL_DATA] will affect 386 product variants" at bounding box center [355, 437] width 10 height 10
checkbox input "true"
click at [712, 470] on button "Confirm" at bounding box center [706, 477] width 45 height 18
